Goal: Task Accomplishment & Management: Use online tool/utility

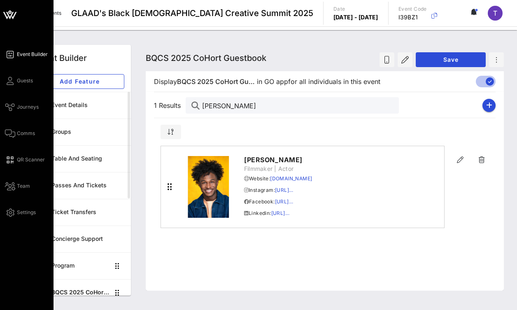
click at [8, 62] on div "Event Builder Guests Journeys Comms QR Scanner Team Settings" at bounding box center [29, 133] width 49 height 168
click at [12, 12] on icon at bounding box center [10, 15] width 20 height 20
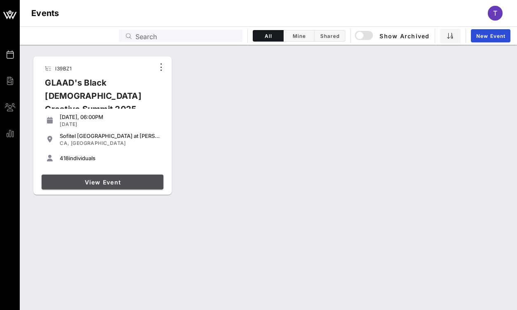
click at [132, 178] on link "View Event" at bounding box center [103, 182] width 122 height 15
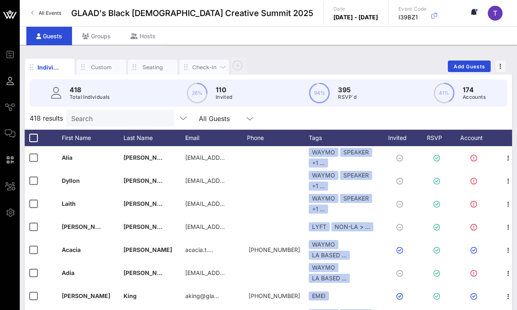
click at [208, 65] on div "Check-In" at bounding box center [204, 67] width 25 height 8
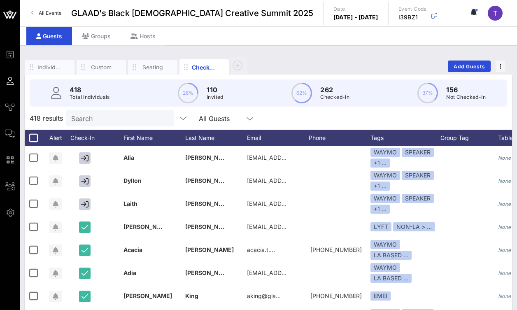
click at [126, 118] on input "Search" at bounding box center [119, 118] width 96 height 11
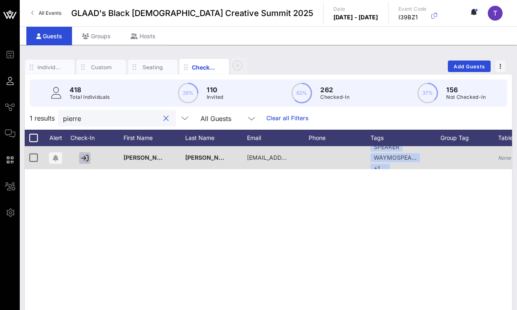
type input "pierre"
click at [86, 155] on icon "button" at bounding box center [84, 157] width 7 height 7
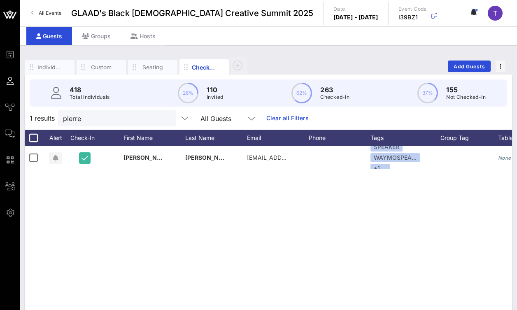
click at [146, 195] on div "P [PERSON_NAME] [EMAIL_ADDRESS][PERSON_NAME][DOMAIN_NAME] SPEAKER WAYMOSPEA… +1…" at bounding box center [269, 269] width 488 height 247
click at [127, 121] on input "pierre" at bounding box center [111, 118] width 96 height 11
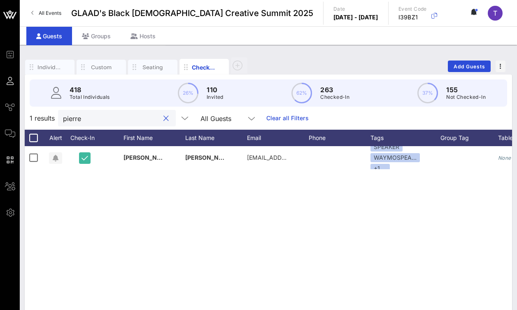
click at [127, 121] on input "pierre" at bounding box center [111, 118] width 96 height 11
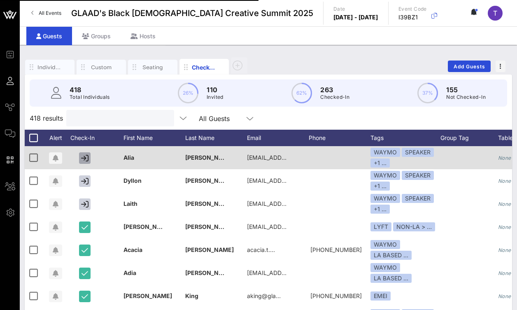
click at [84, 158] on icon "button" at bounding box center [84, 157] width 7 height 7
